Goal: Task Accomplishment & Management: Manage account settings

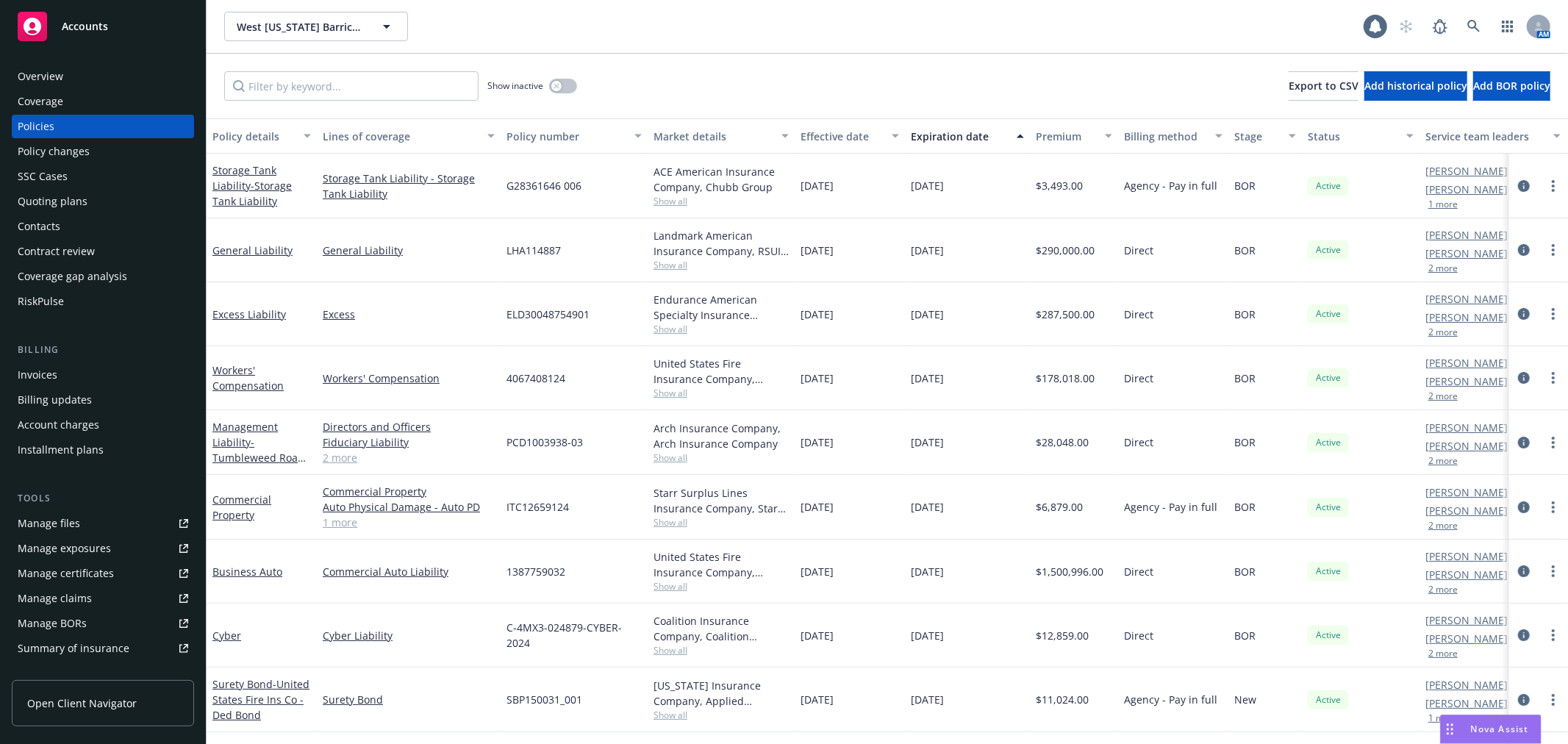
click at [115, 32] on div "Accounts" at bounding box center [102, 26] width 171 height 29
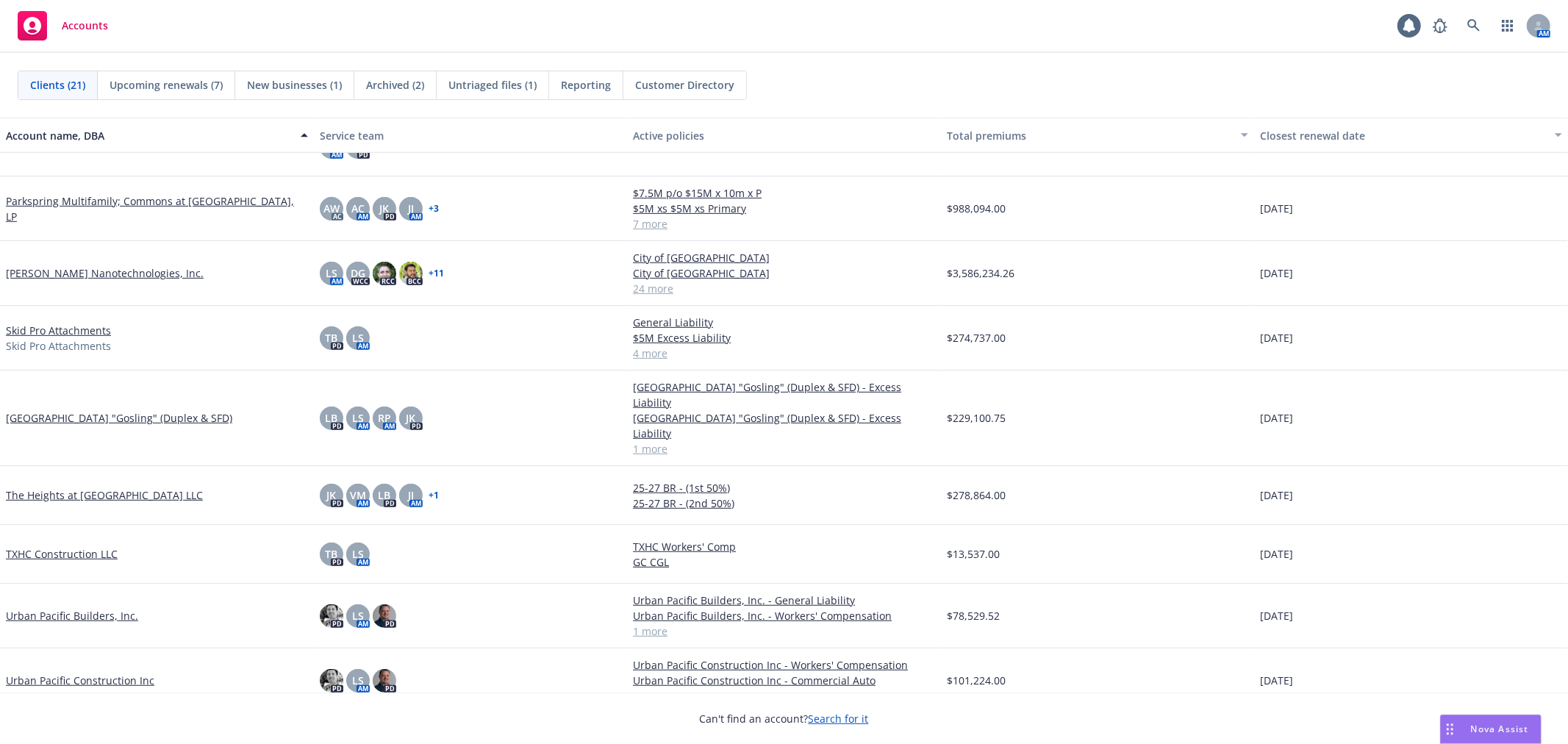
scroll to position [695, 0]
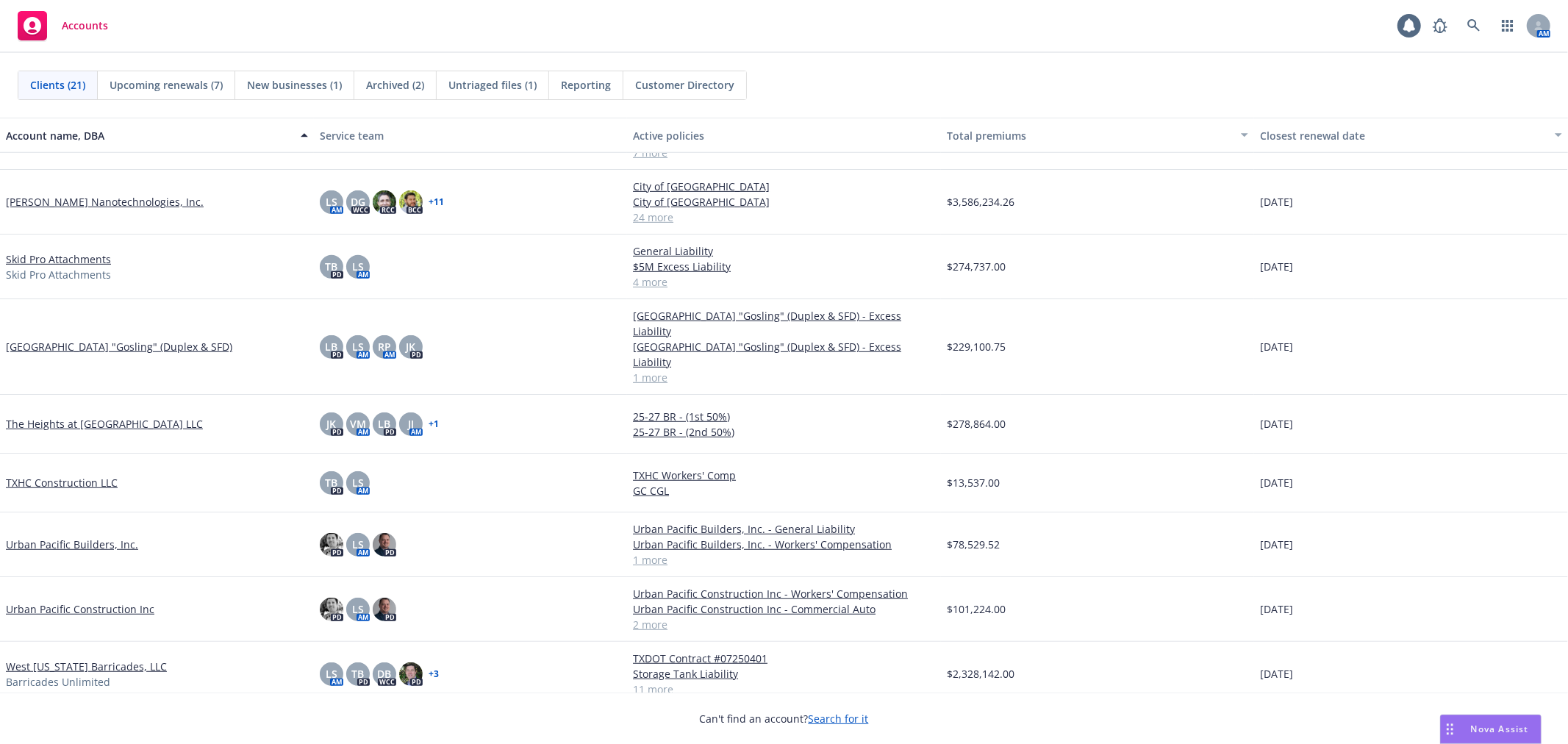
click at [1250, 52] on div "Accounts 1 AM" at bounding box center [784, 26] width 1568 height 53
click at [888, 103] on div "Clients (21) Upcoming renewals (7) New businesses (1) Archived (2) Untriaged fi…" at bounding box center [784, 86] width 1568 height 65
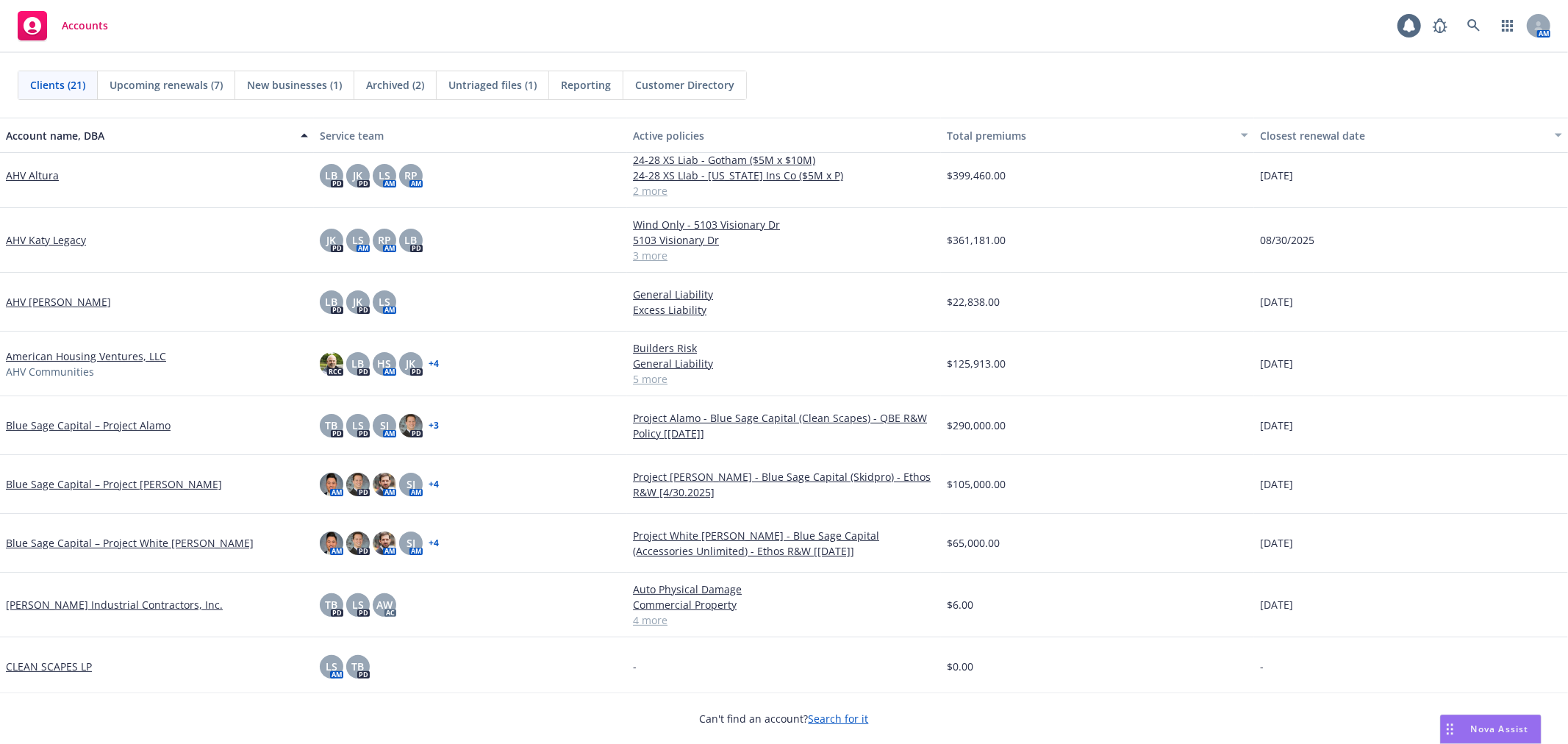
scroll to position [0, 0]
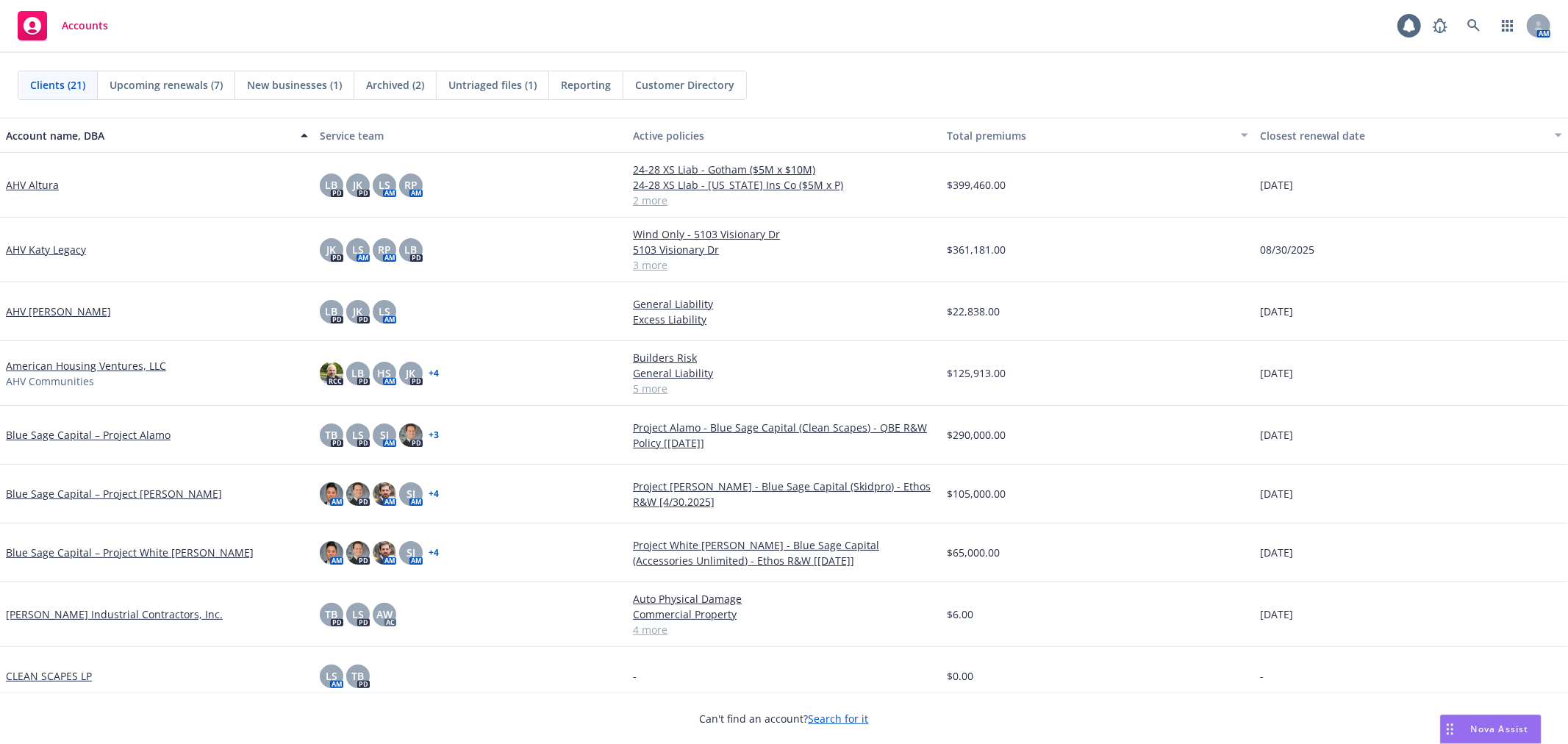
click at [821, 50] on div "Accounts 1 AM" at bounding box center [784, 26] width 1568 height 53
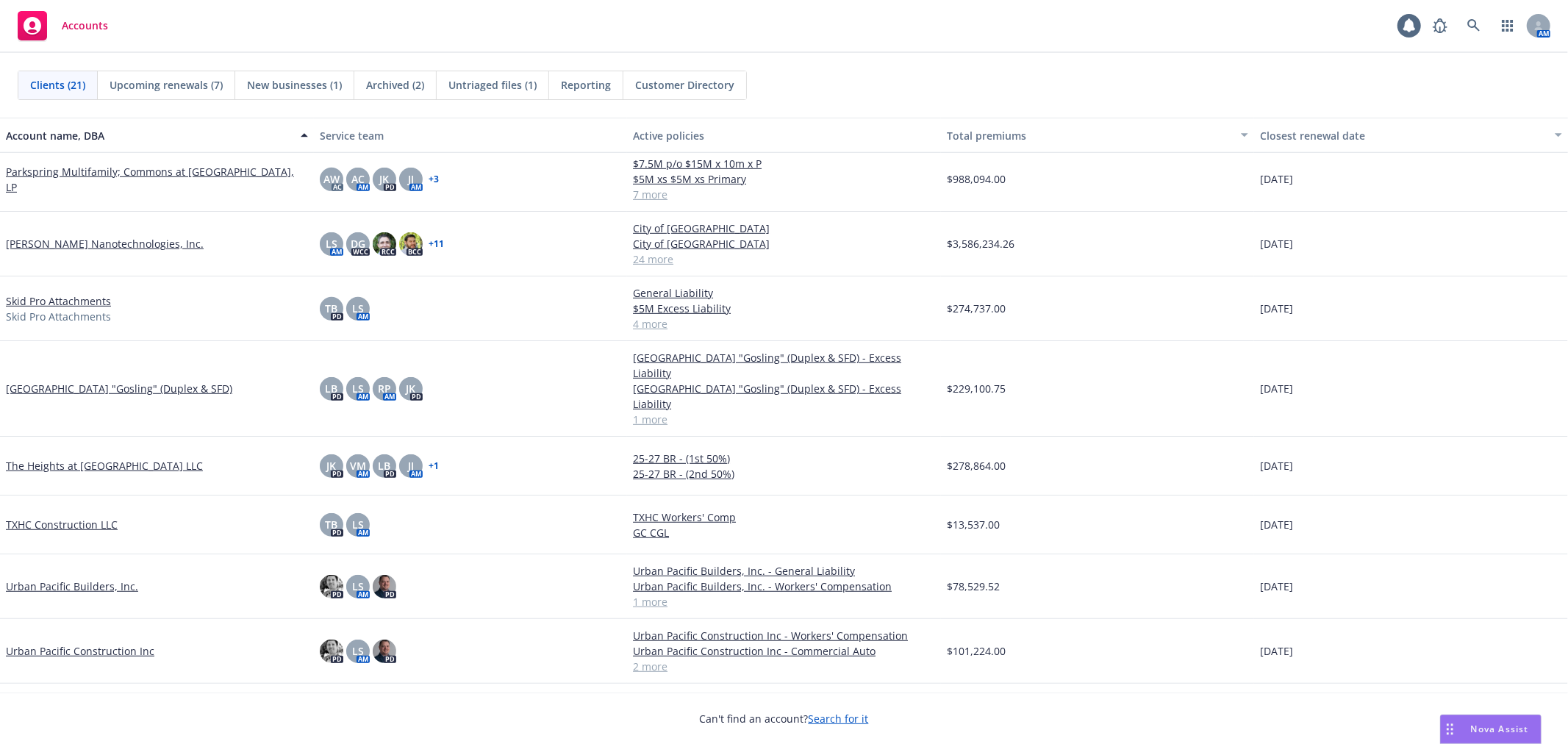
scroll to position [743, 0]
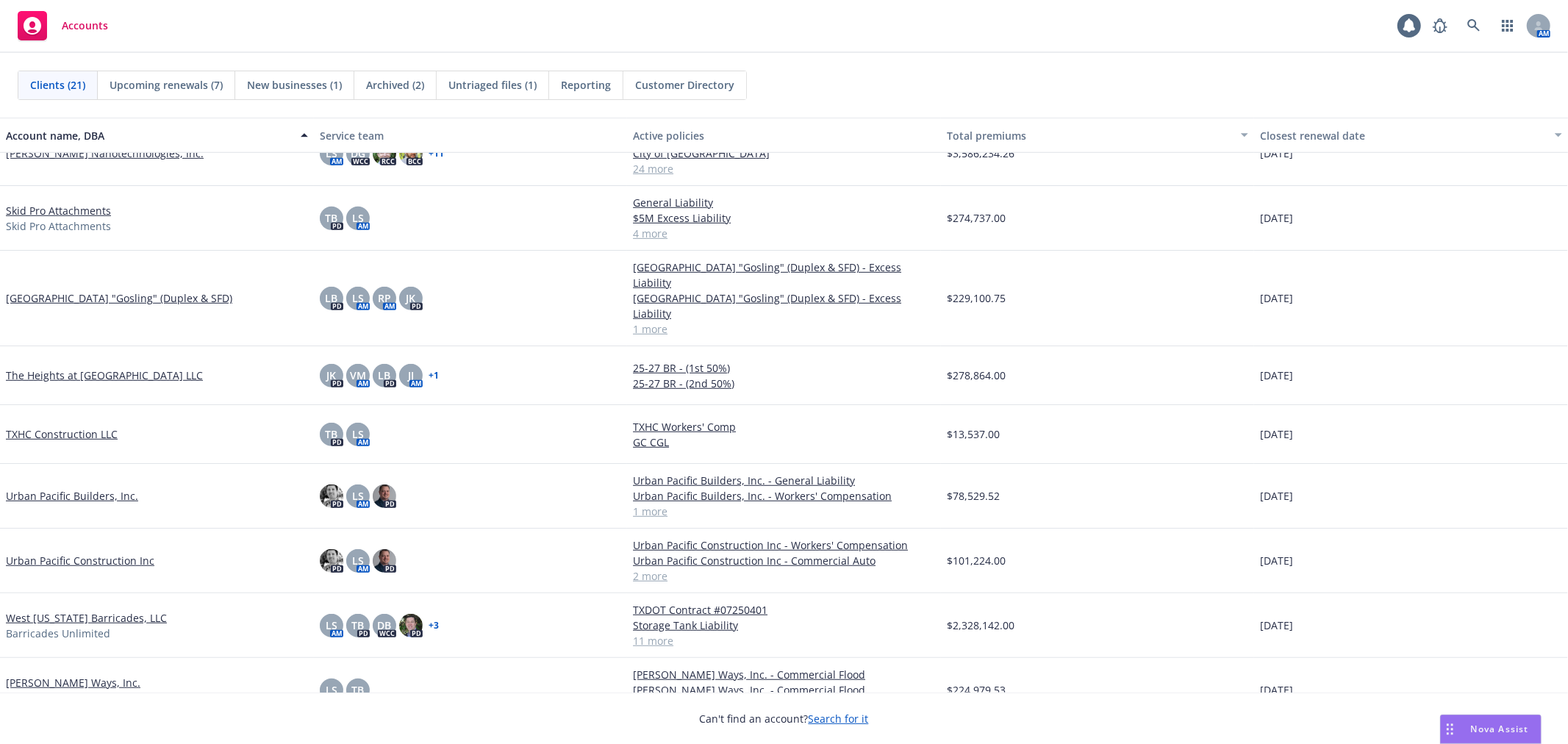
click at [99, 528] on div "Urban Pacific Construction Inc" at bounding box center [157, 561] width 314 height 65
click at [99, 553] on link "Urban Pacific Construction Inc" at bounding box center [79, 560] width 148 height 15
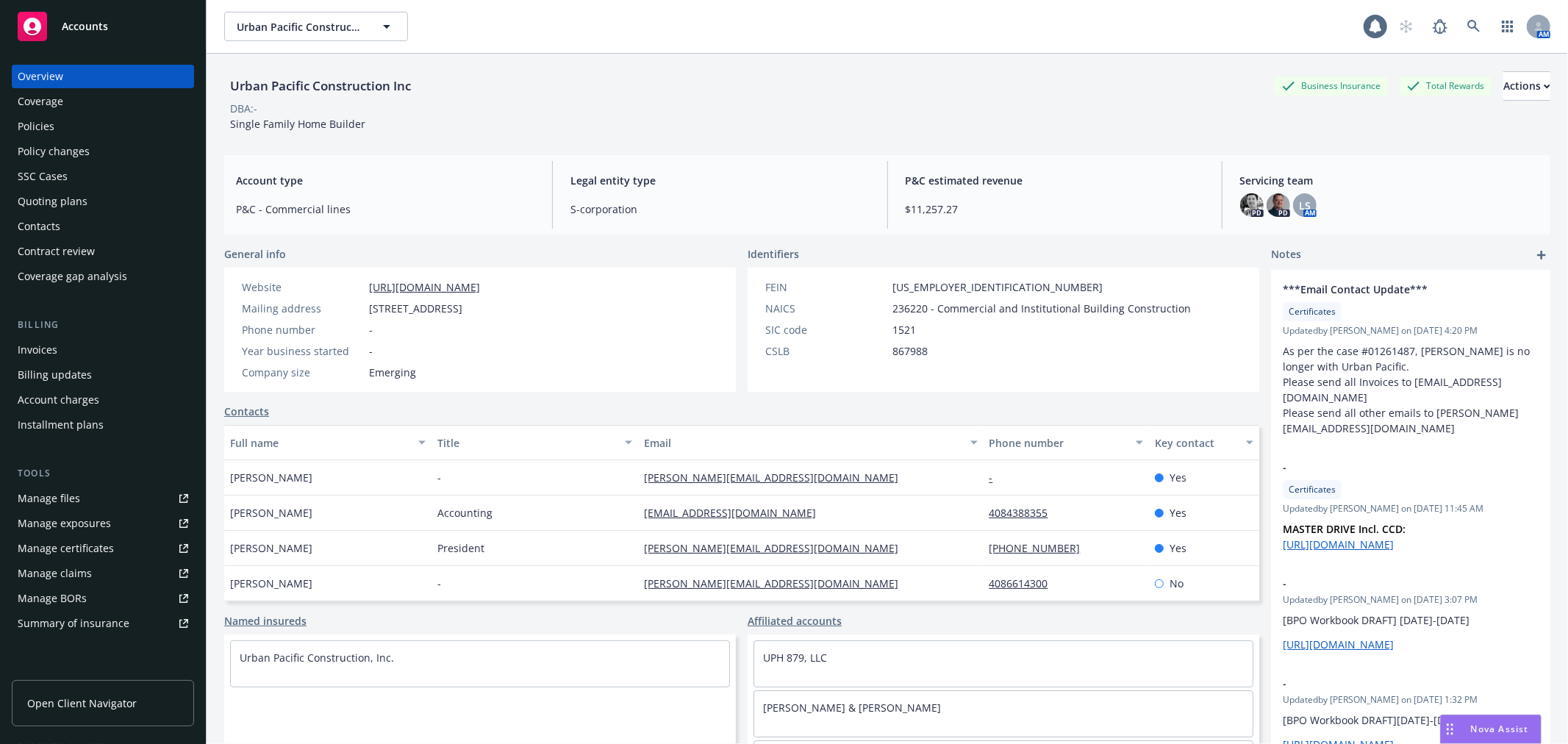
drag, startPoint x: 1099, startPoint y: 694, endPoint x: 1108, endPoint y: 700, distance: 10.8
click at [1099, 694] on div "[PERSON_NAME] & [PERSON_NAME]" at bounding box center [1003, 708] width 498 height 33
click at [247, 409] on link "Contacts" at bounding box center [247, 411] width 45 height 15
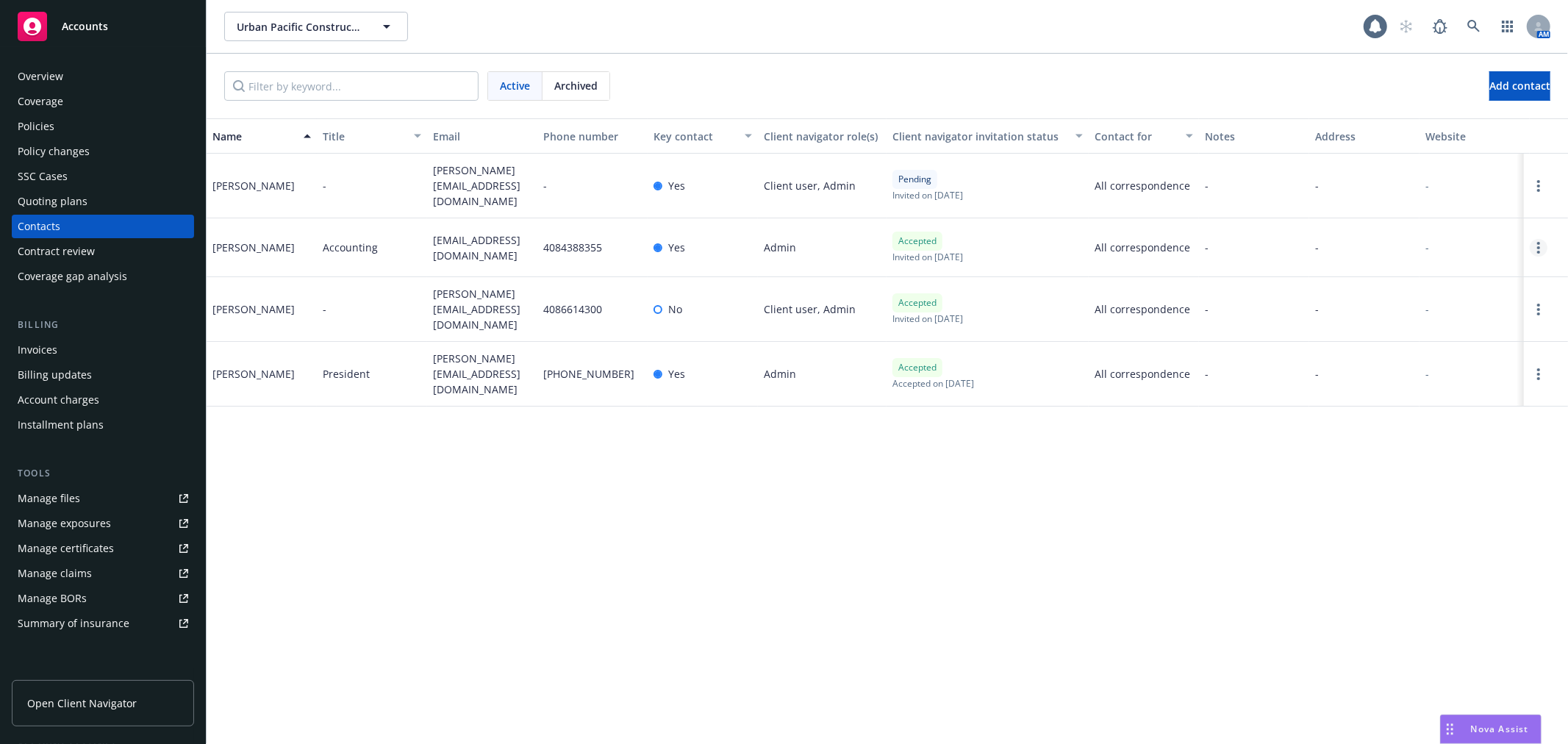
click at [1540, 240] on link "Open options" at bounding box center [1539, 247] width 17 height 17
click at [1424, 125] on link "Edit contact" at bounding box center [1427, 130] width 201 height 29
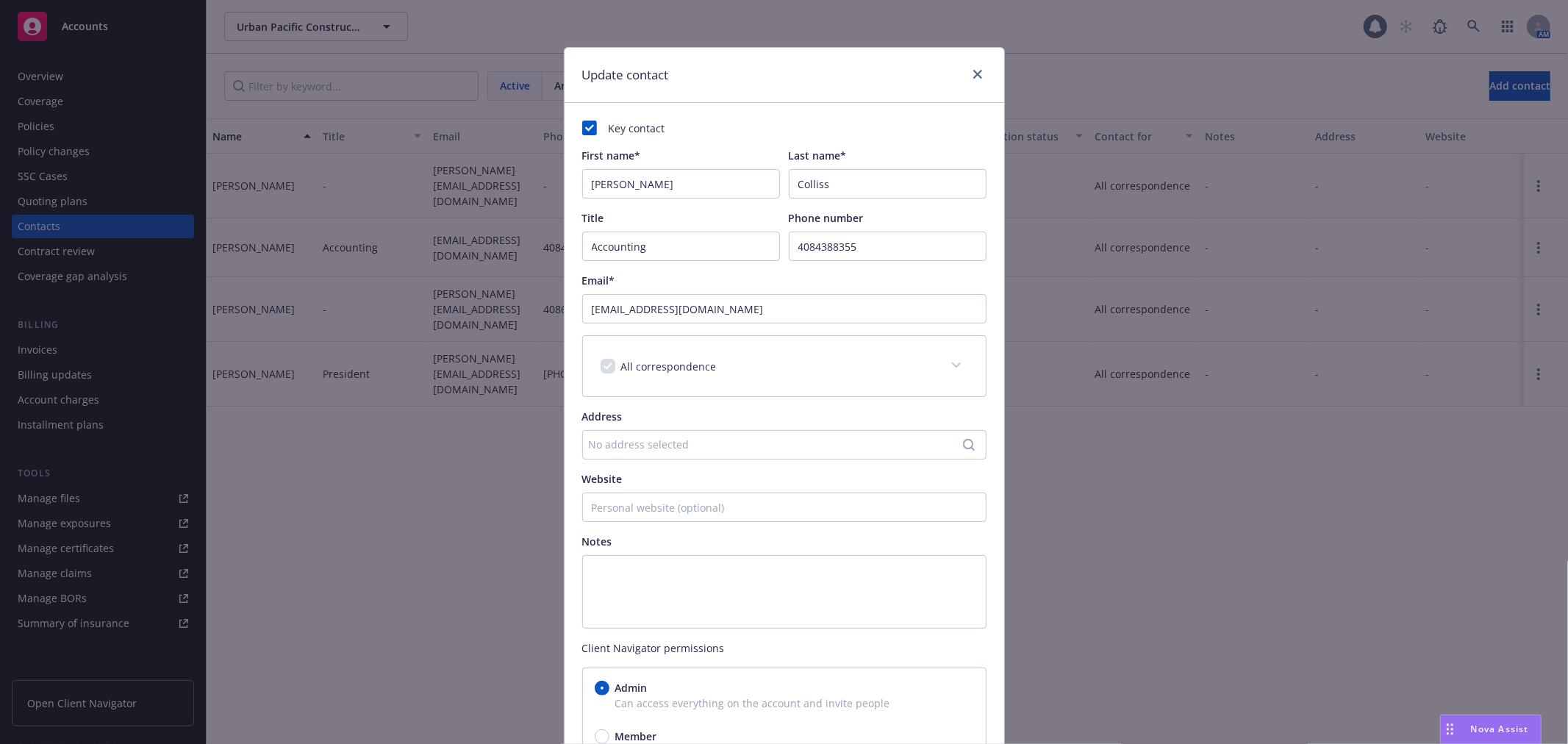
click at [784, 376] on div "All correspondence" at bounding box center [784, 366] width 403 height 60
drag, startPoint x: 943, startPoint y: 355, endPoint x: 953, endPoint y: 356, distance: 10.0
click at [946, 355] on span at bounding box center [957, 366] width 24 height 24
click at [956, 361] on span at bounding box center [957, 366] width 24 height 24
click at [954, 365] on span at bounding box center [957, 366] width 24 height 24
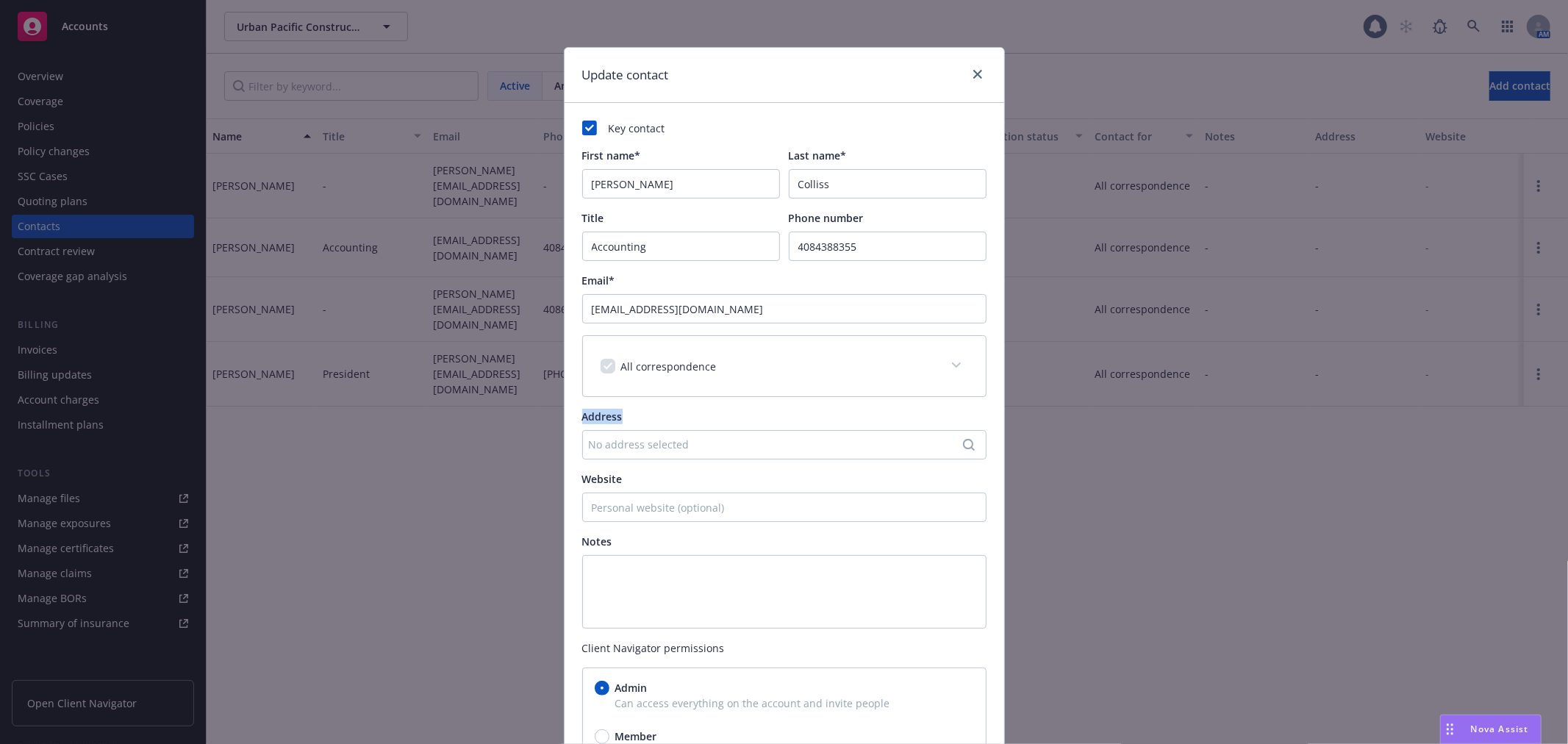
click at [954, 366] on span at bounding box center [957, 366] width 24 height 24
click at [572, 121] on div "Key contact First name* [PERSON_NAME] Last name* [PERSON_NAME] Title Accounting…" at bounding box center [784, 447] width 439 height 687
click at [582, 127] on rect at bounding box center [589, 128] width 15 height 15
drag, startPoint x: 974, startPoint y: 363, endPoint x: 953, endPoint y: 364, distance: 21.0
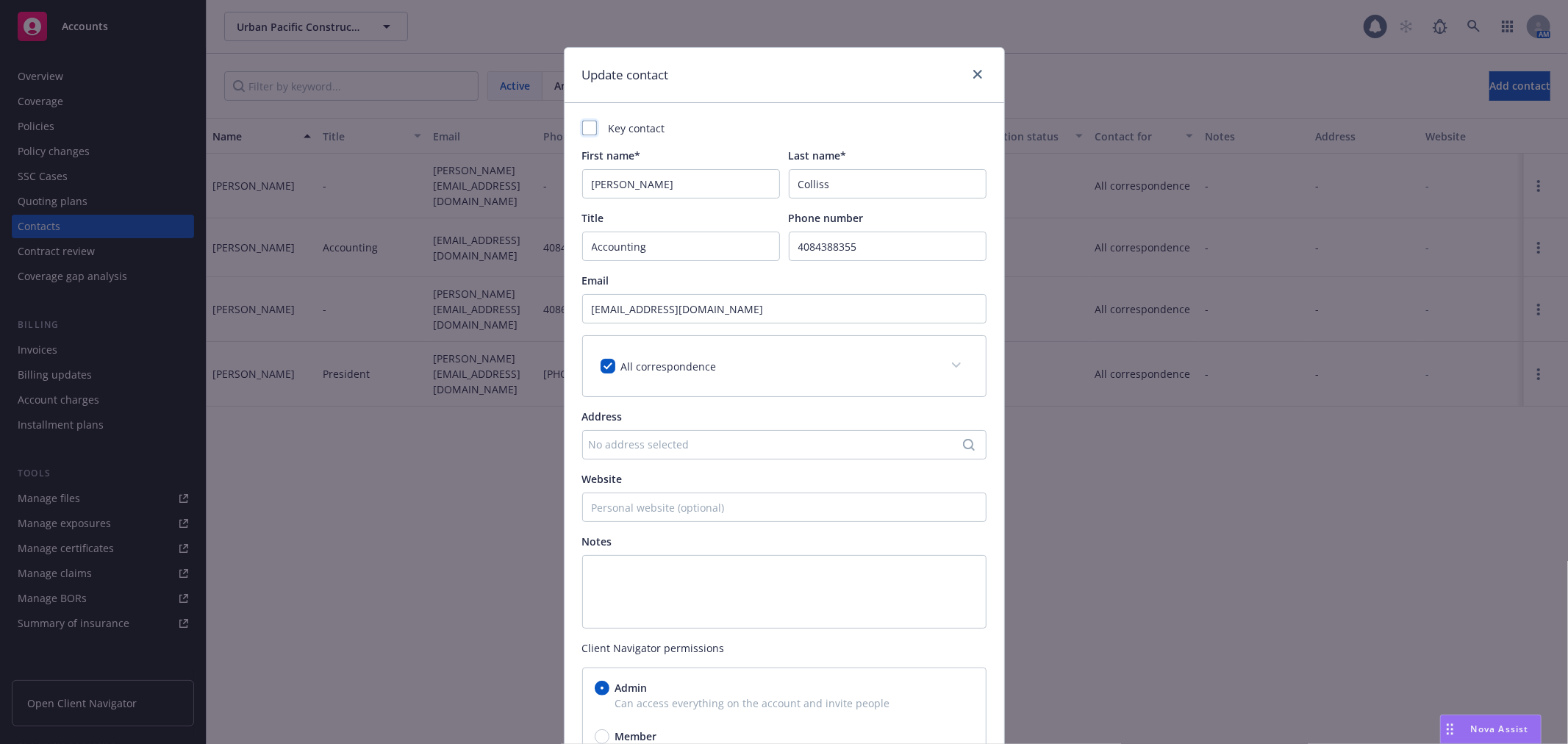
click at [963, 364] on div "All correspondence" at bounding box center [784, 366] width 403 height 60
click at [952, 363] on icon at bounding box center [956, 365] width 9 height 6
drag, startPoint x: 966, startPoint y: 366, endPoint x: 784, endPoint y: 369, distance: 182.0
click at [965, 367] on div "All correspondence" at bounding box center [784, 366] width 403 height 60
click at [600, 364] on input "checkbox" at bounding box center [608, 366] width 15 height 15
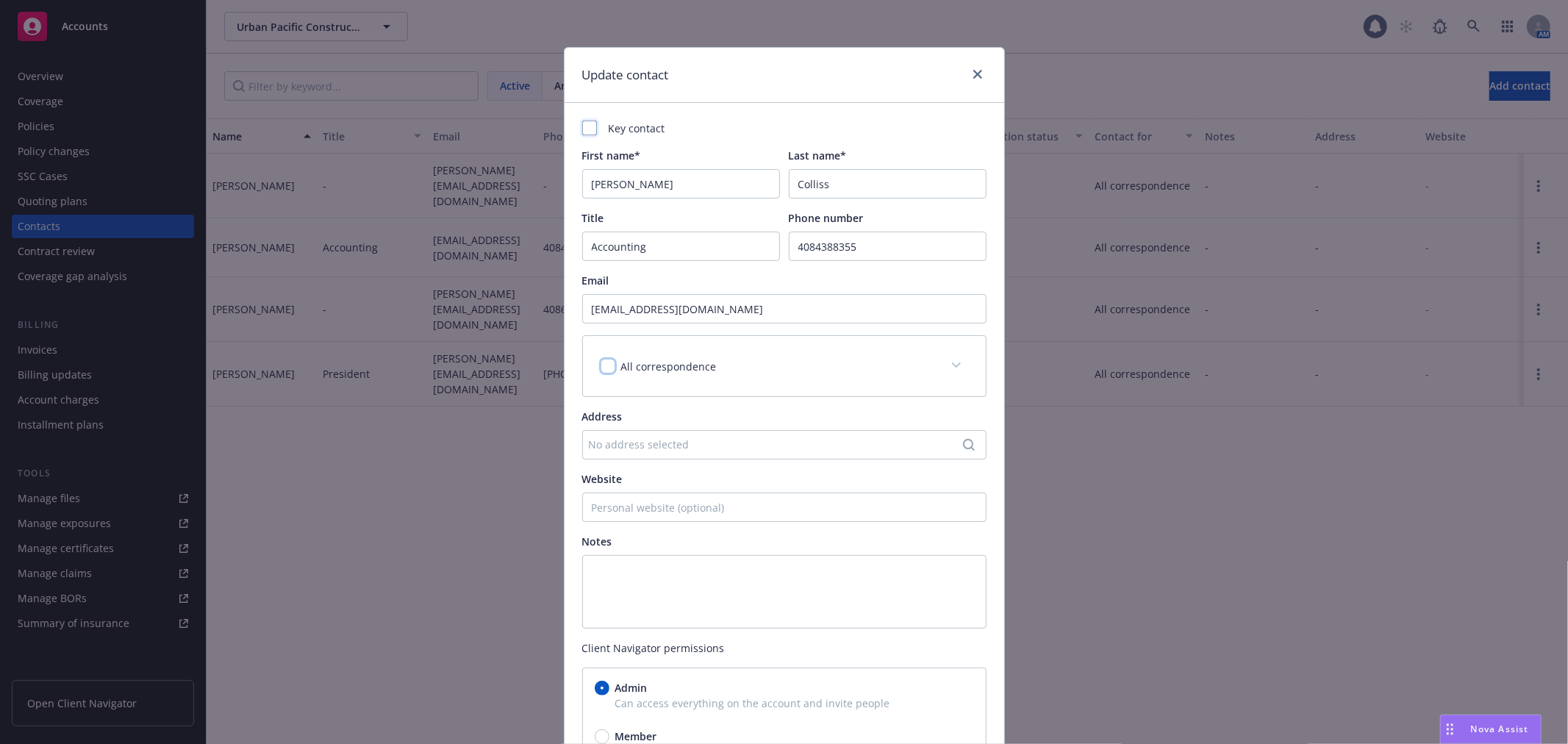
checkbox input "false"
click at [838, 364] on div "All correspondence" at bounding box center [766, 366] width 332 height 15
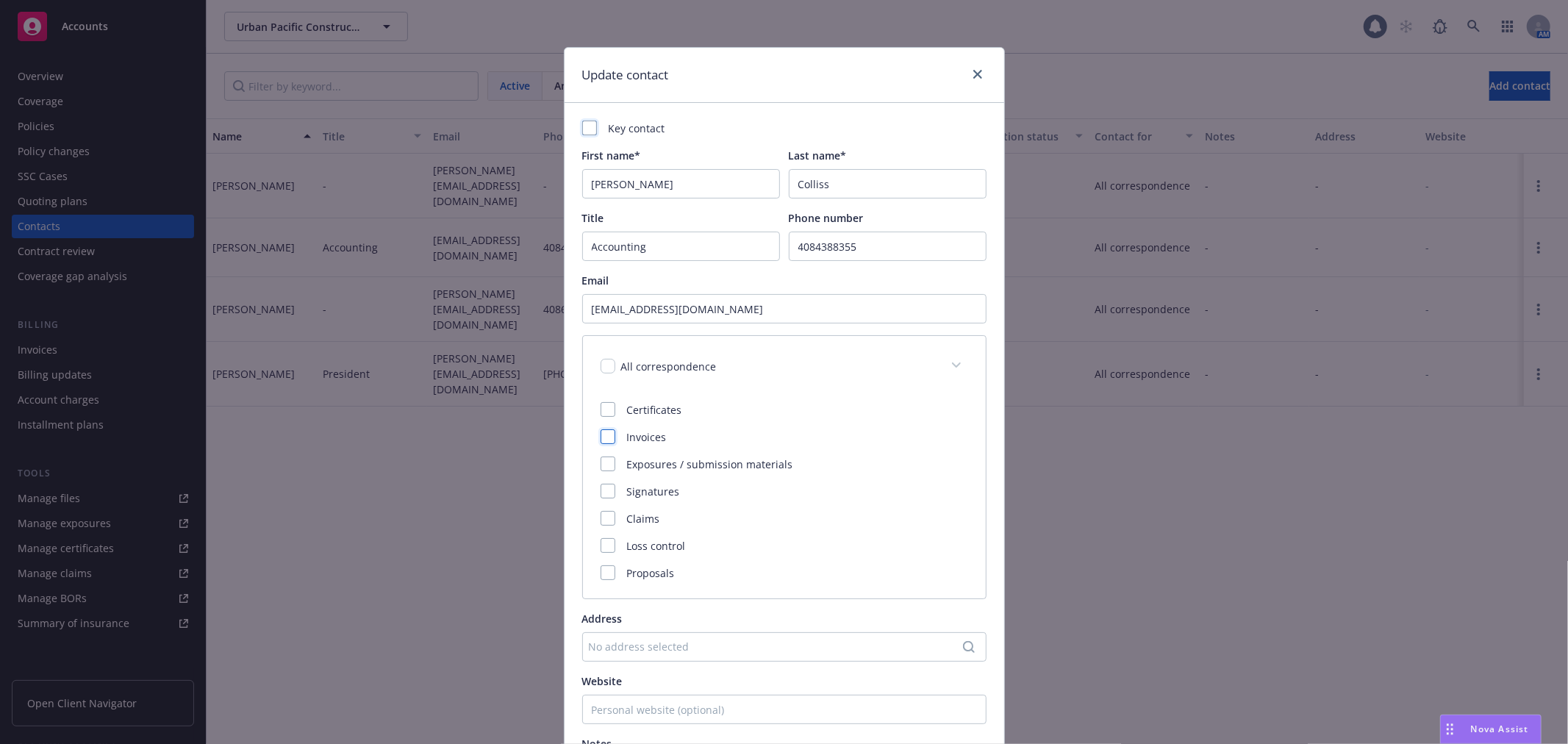
click at [600, 436] on div at bounding box center [608, 436] width 15 height 15
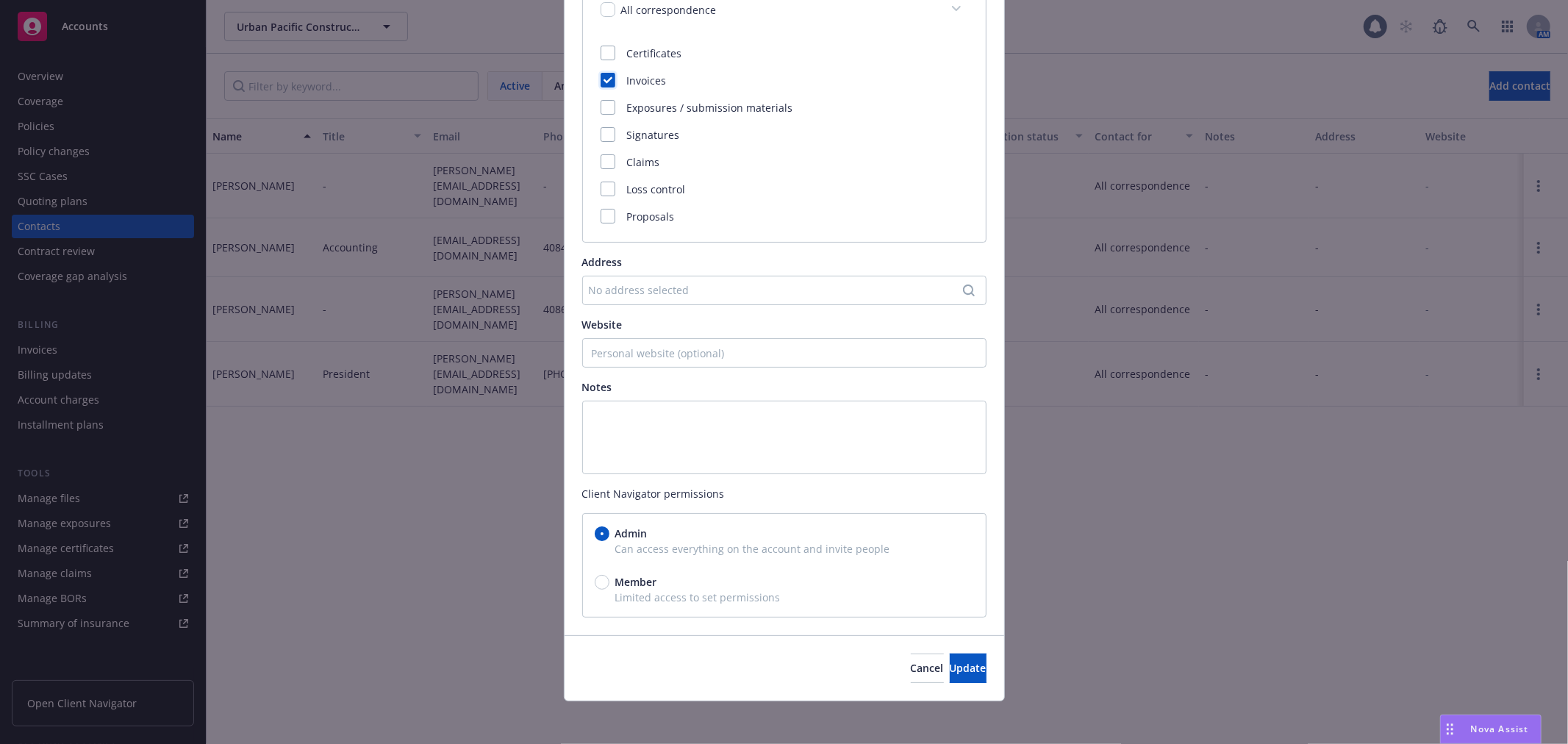
scroll to position [361, 0]
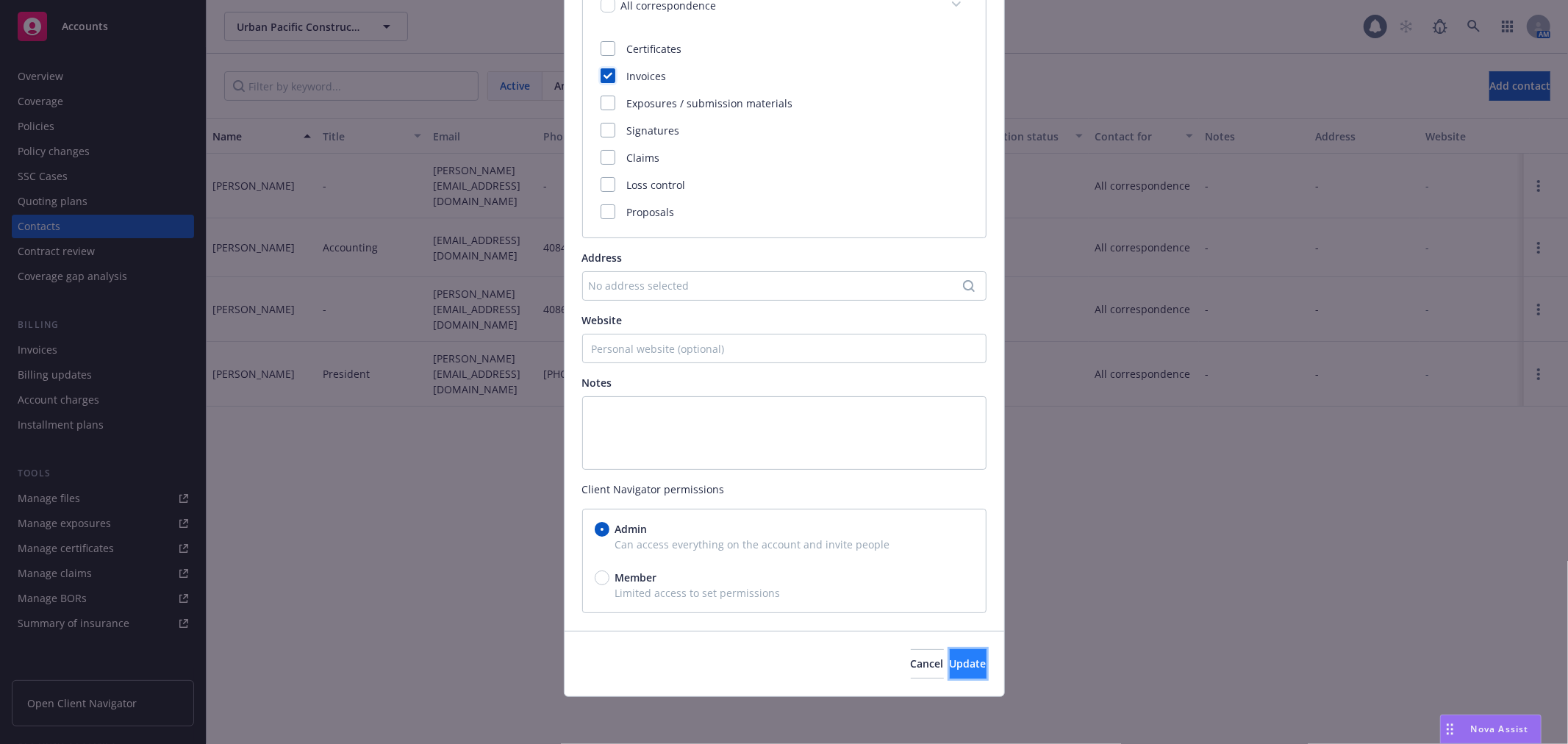
click at [949, 665] on span "Update" at bounding box center [968, 664] width 36 height 14
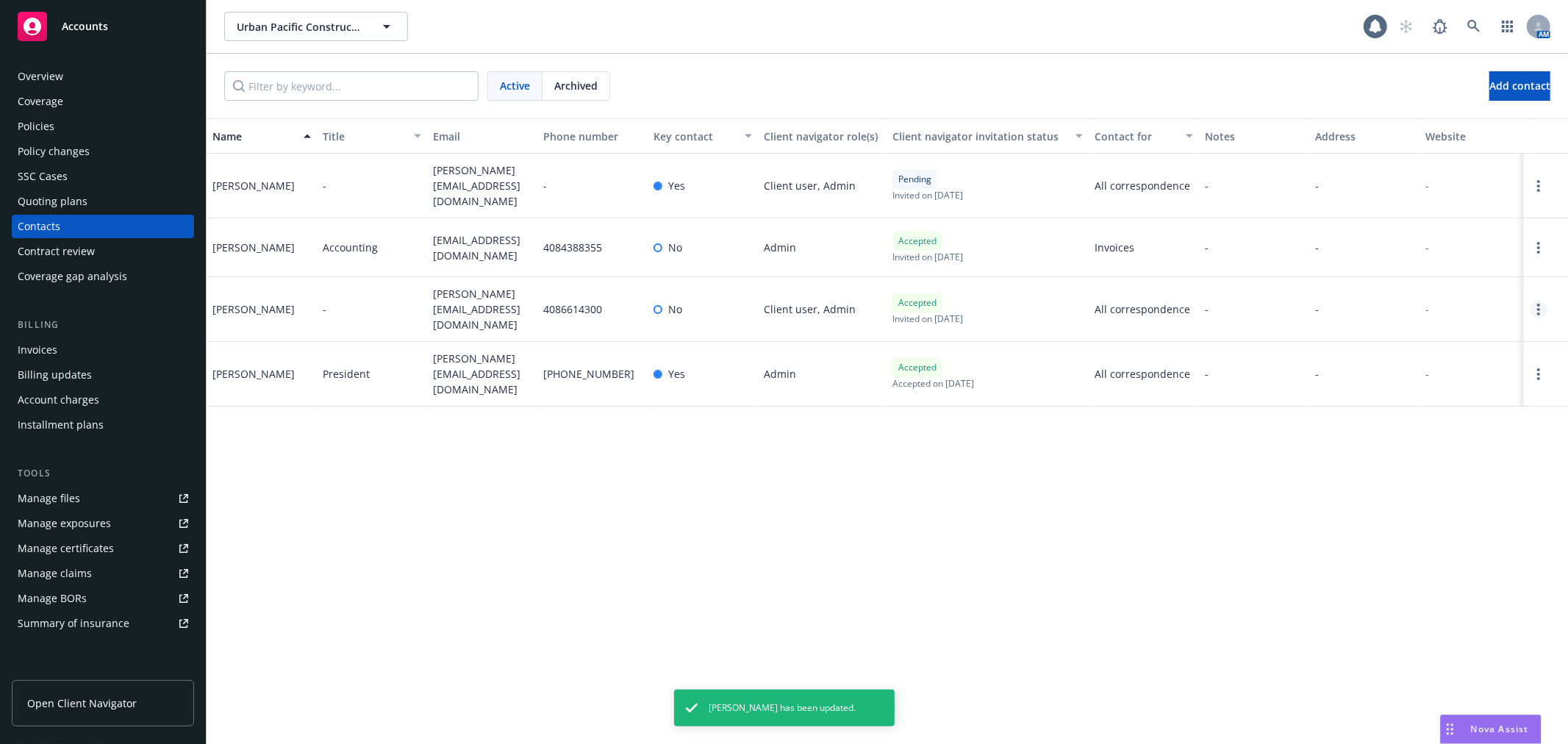
click at [1540, 301] on link "Open options" at bounding box center [1539, 309] width 17 height 17
click at [365, 27] on button "Urban Pacific Construction Inc" at bounding box center [316, 26] width 184 height 29
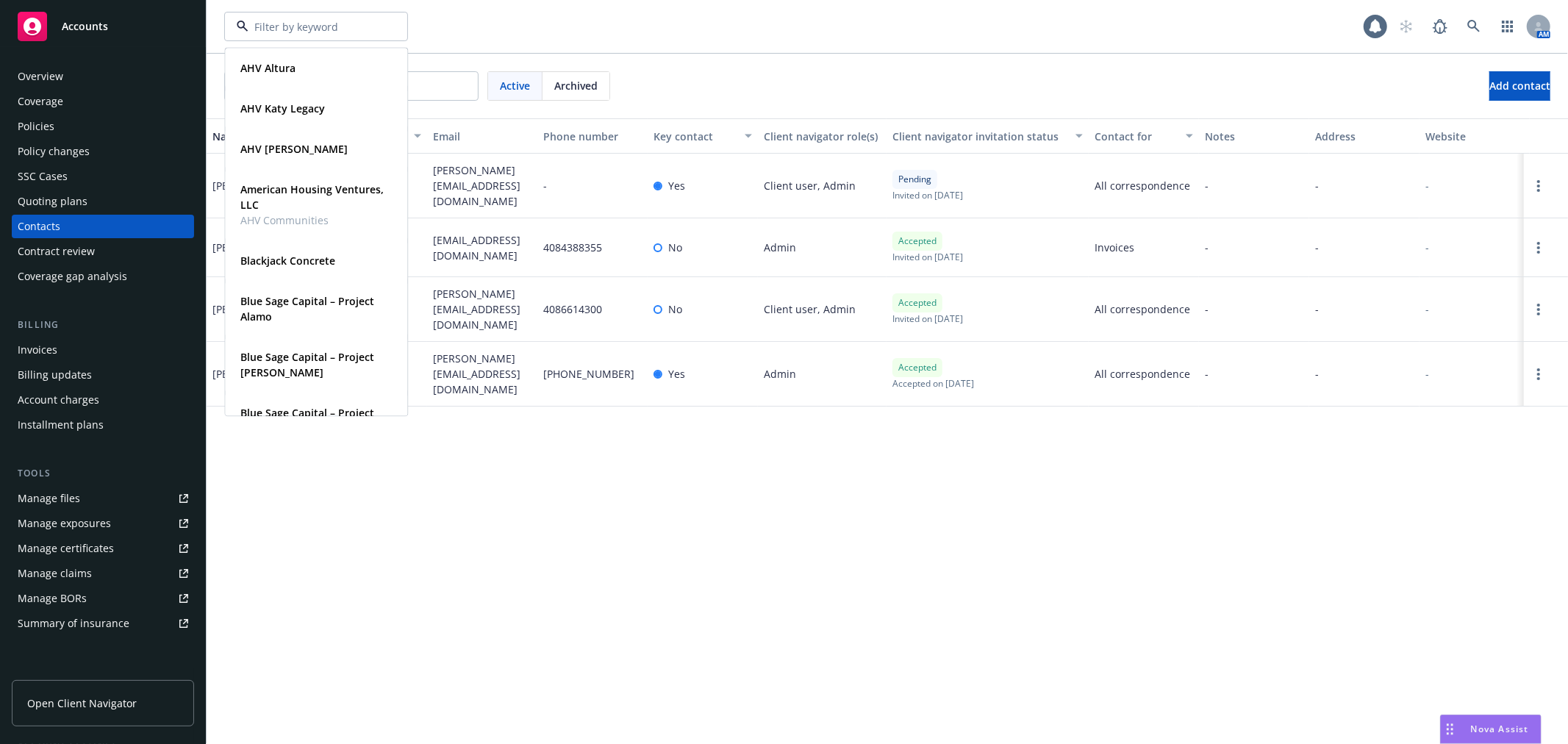
click at [365, 28] on input at bounding box center [312, 26] width 129 height 15
click at [86, 70] on div "Overview" at bounding box center [102, 77] width 171 height 24
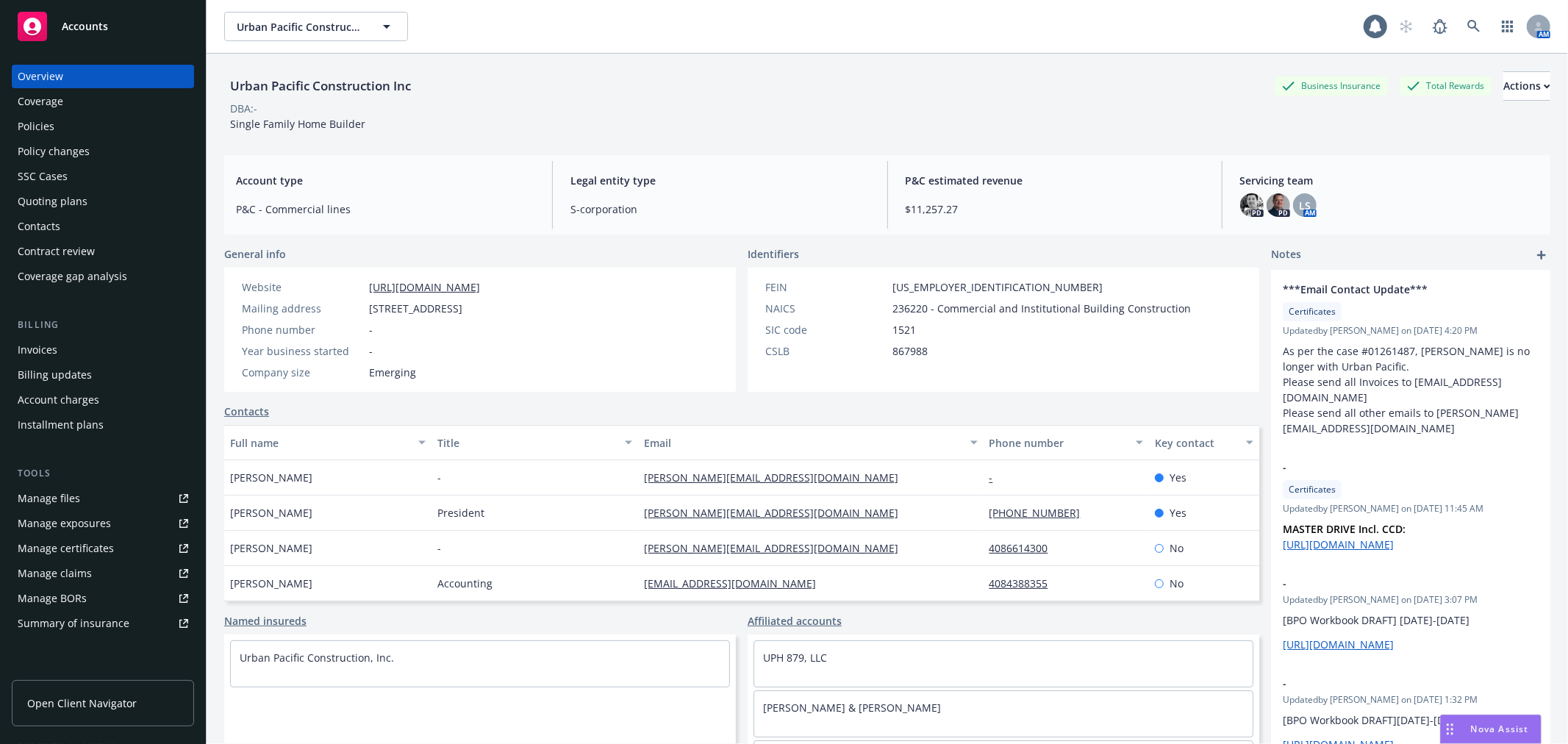
click at [82, 104] on div "Coverage" at bounding box center [102, 102] width 171 height 24
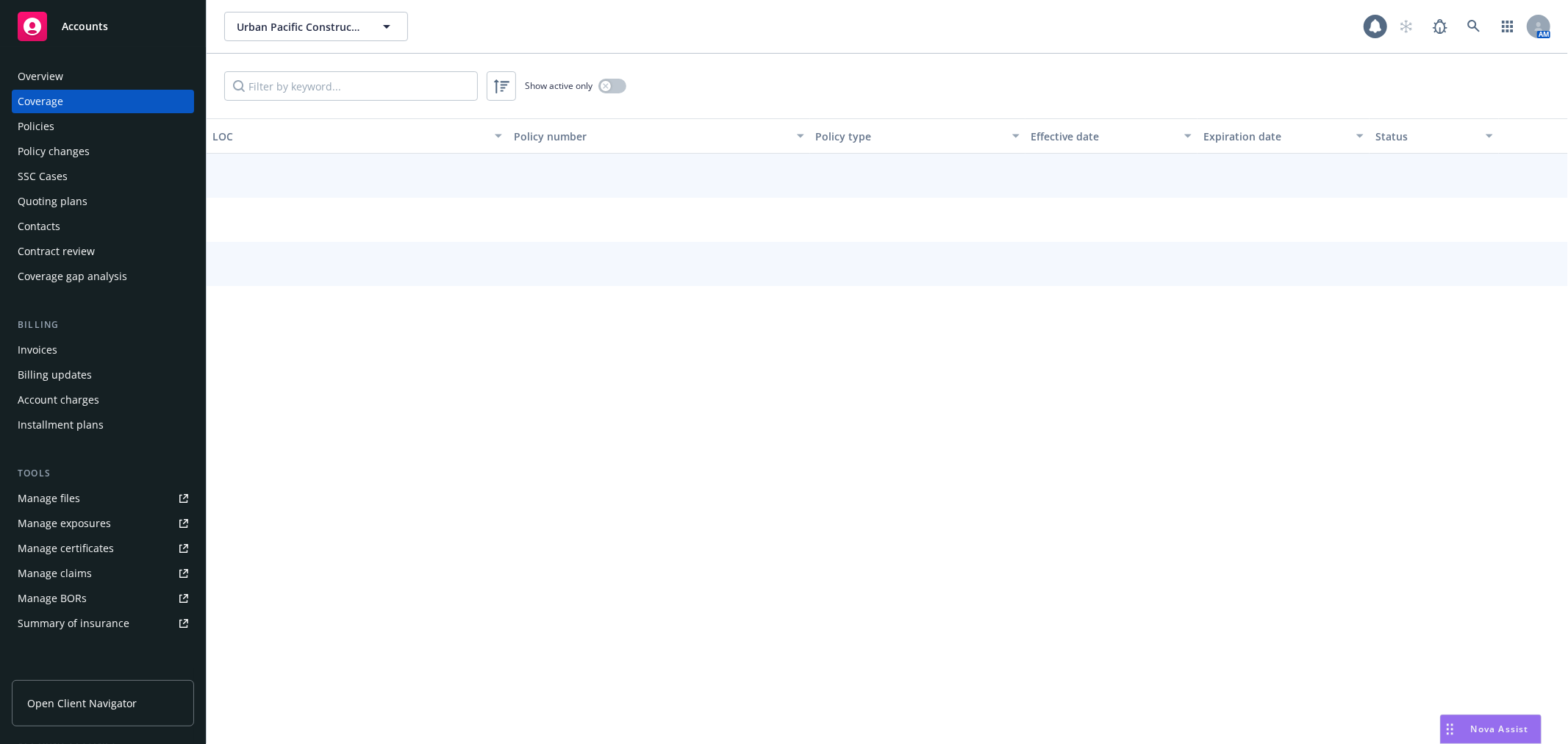
click at [83, 121] on div "Policies" at bounding box center [102, 127] width 171 height 24
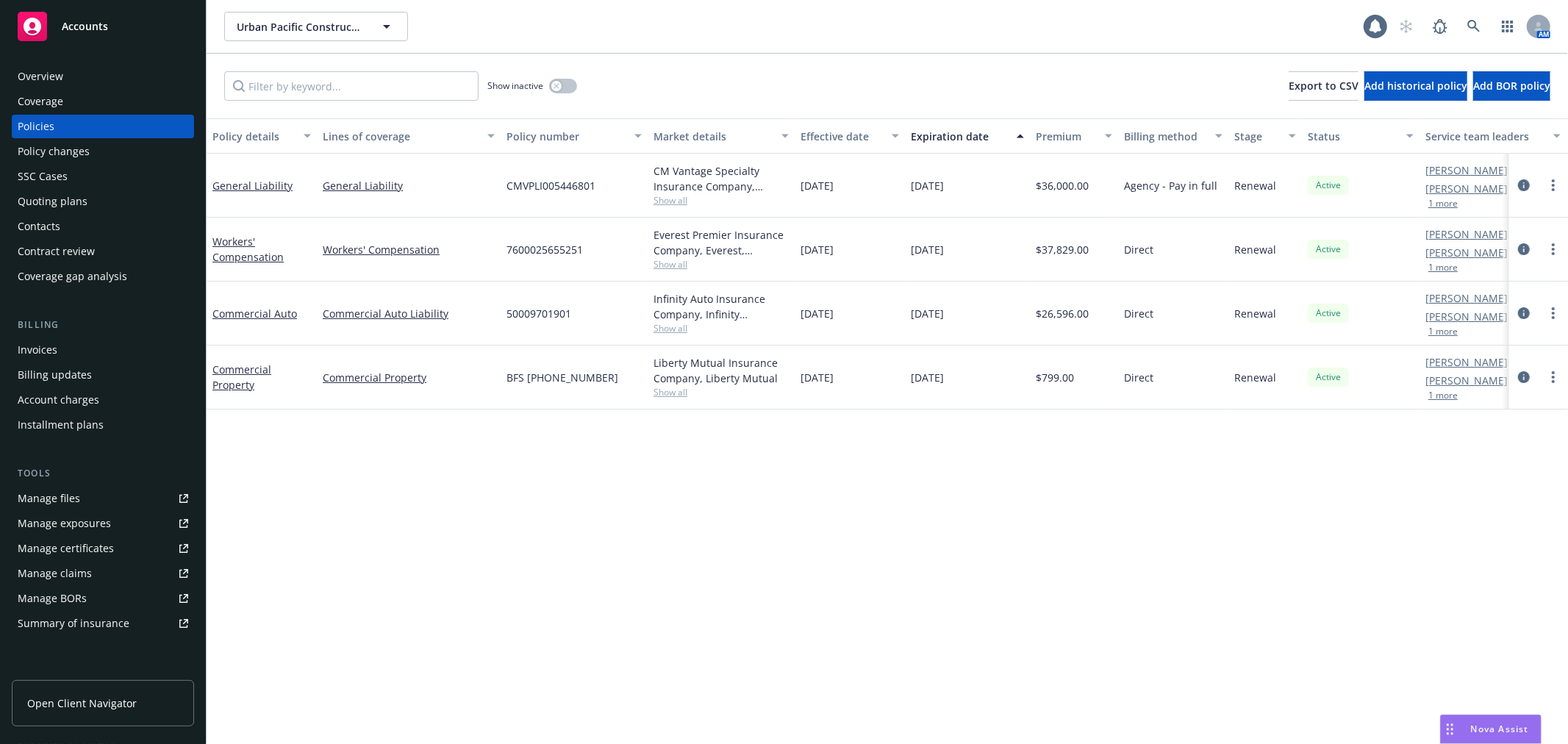
click at [56, 67] on div "Overview" at bounding box center [40, 77] width 45 height 24
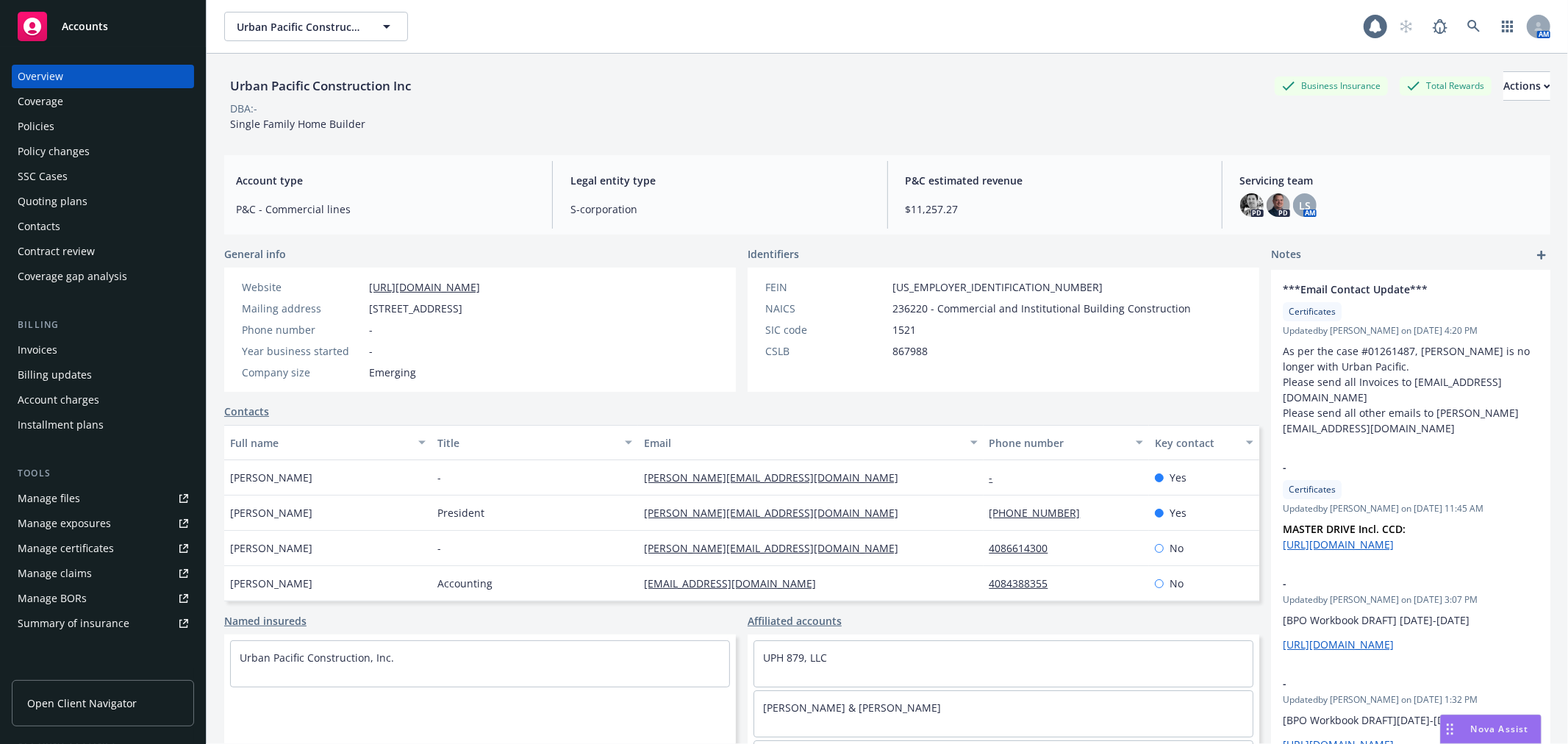
click at [945, 125] on div "Urban Pacific Construction Inc Business Insurance Total Rewards Actions DBA: - …" at bounding box center [888, 102] width 1326 height 60
click at [716, 101] on div "DBA: -" at bounding box center [888, 108] width 1326 height 15
drag, startPoint x: 1026, startPoint y: 678, endPoint x: 1029, endPoint y: 687, distance: 9.5
click at [1026, 678] on div "UPH 879, LLC" at bounding box center [1003, 663] width 500 height 47
click at [1326, 125] on div "Urban Pacific Construction Inc Business Insurance Total Rewards Actions DBA: - …" at bounding box center [888, 102] width 1326 height 60
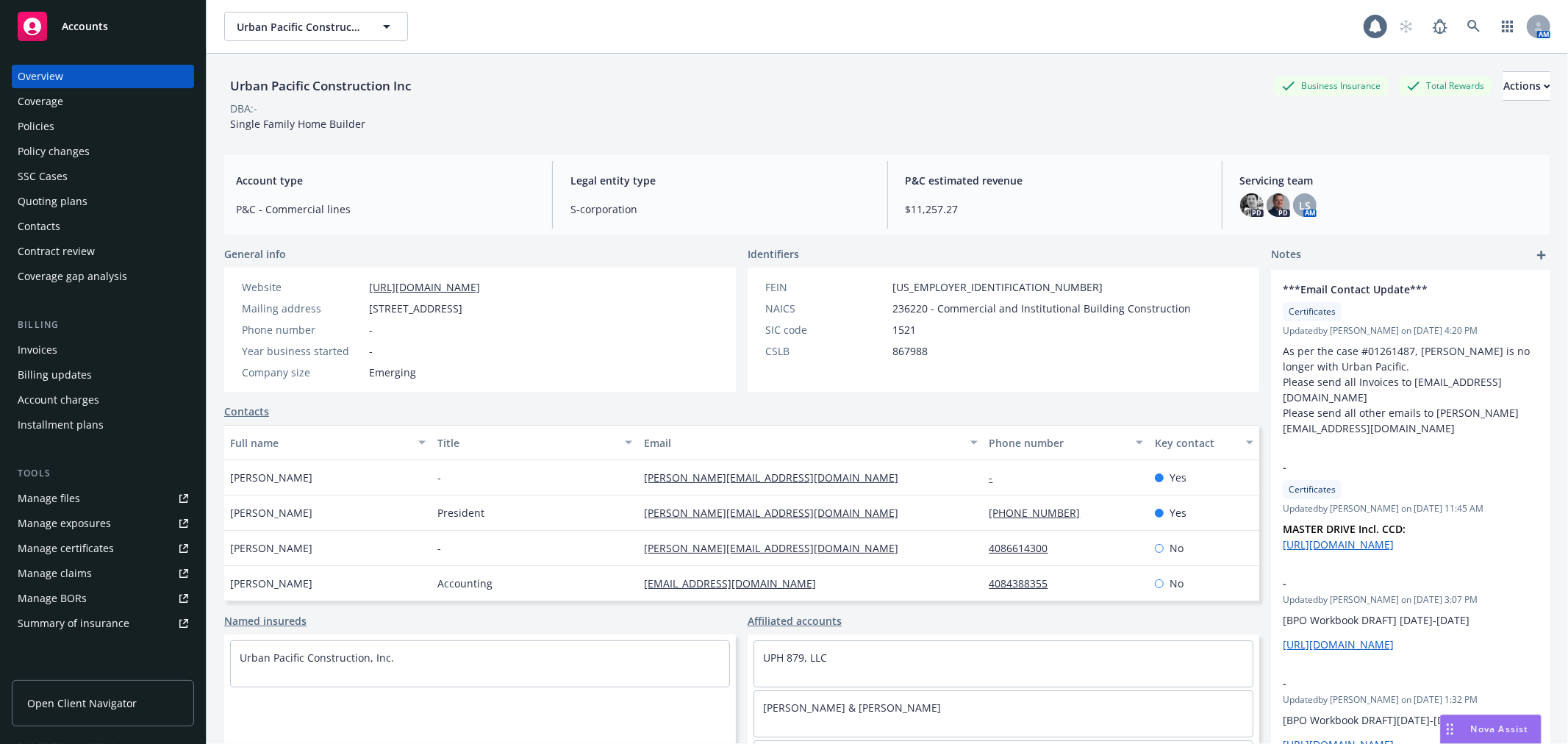
click at [1309, 125] on div "Urban Pacific Construction Inc Business Insurance Total Rewards Actions DBA: - …" at bounding box center [888, 102] width 1326 height 60
